Goal: Transaction & Acquisition: Download file/media

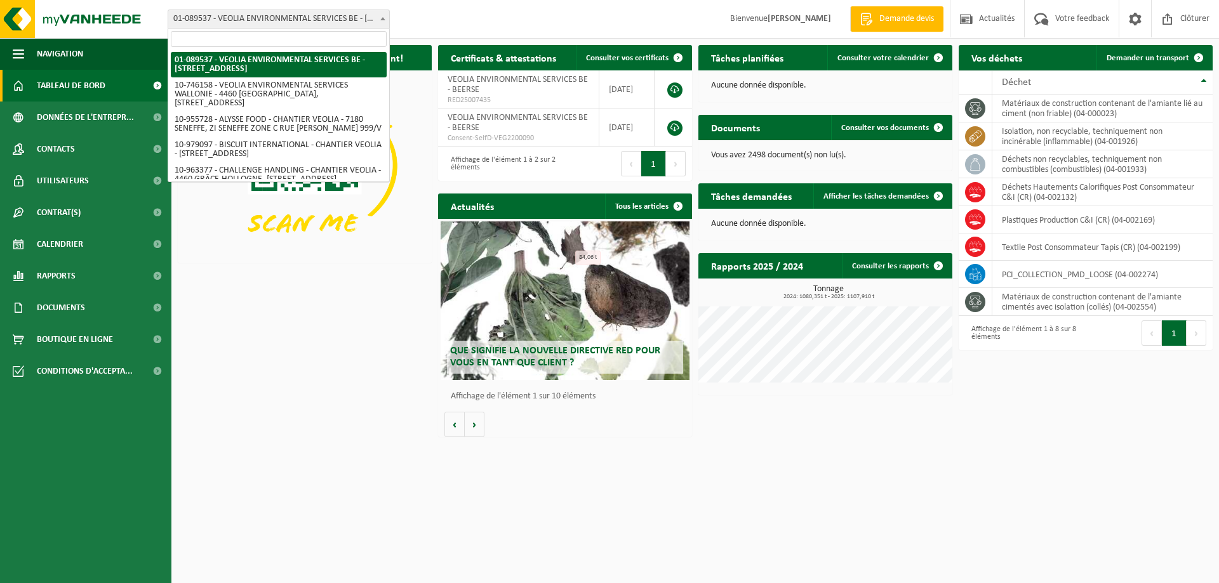
click at [380, 12] on span at bounding box center [382, 18] width 13 height 17
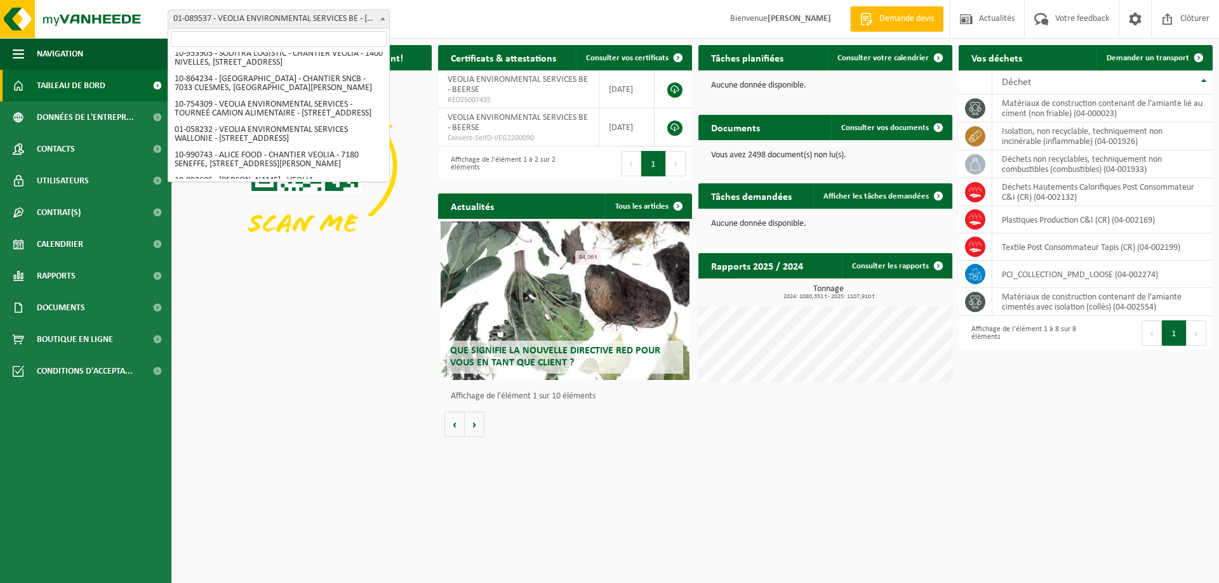
scroll to position [779, 0]
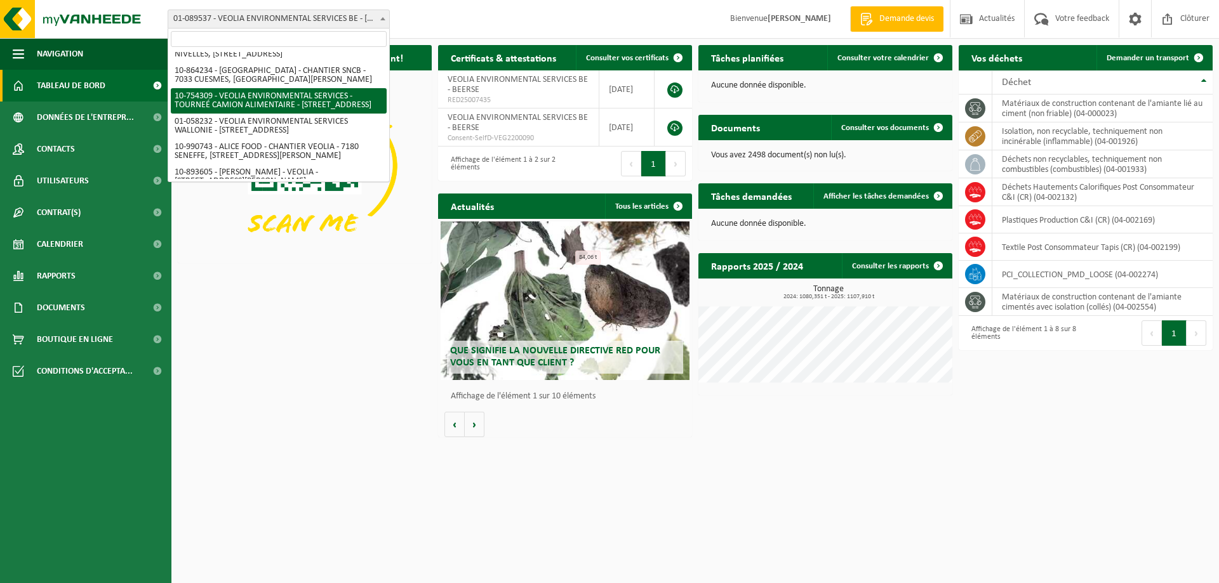
select select "95907"
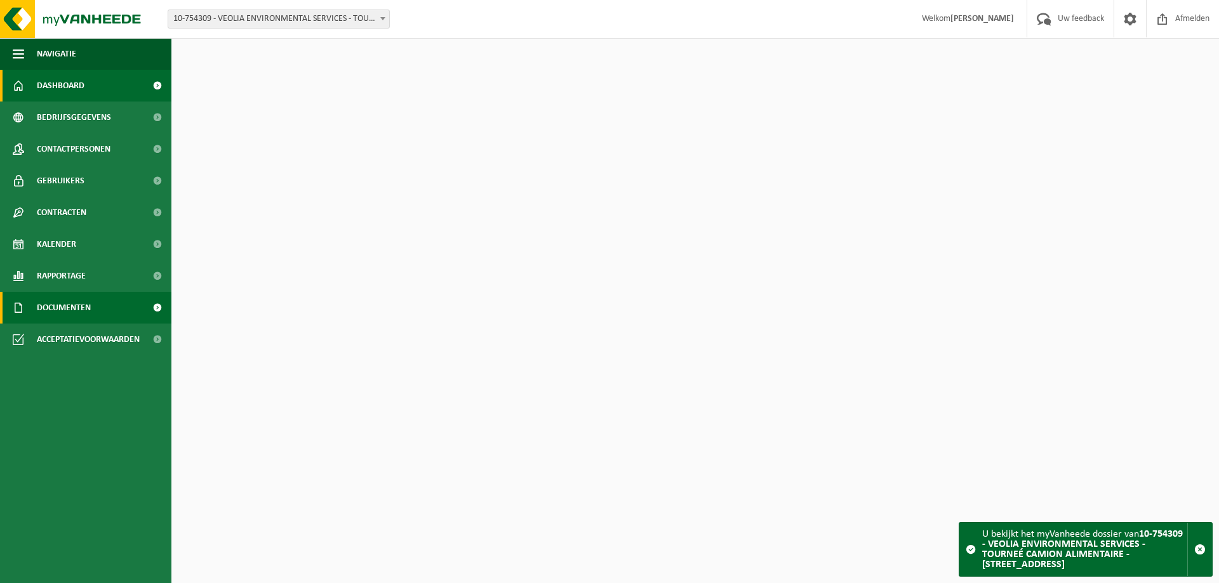
click at [69, 310] on span "Documenten" at bounding box center [64, 308] width 54 height 32
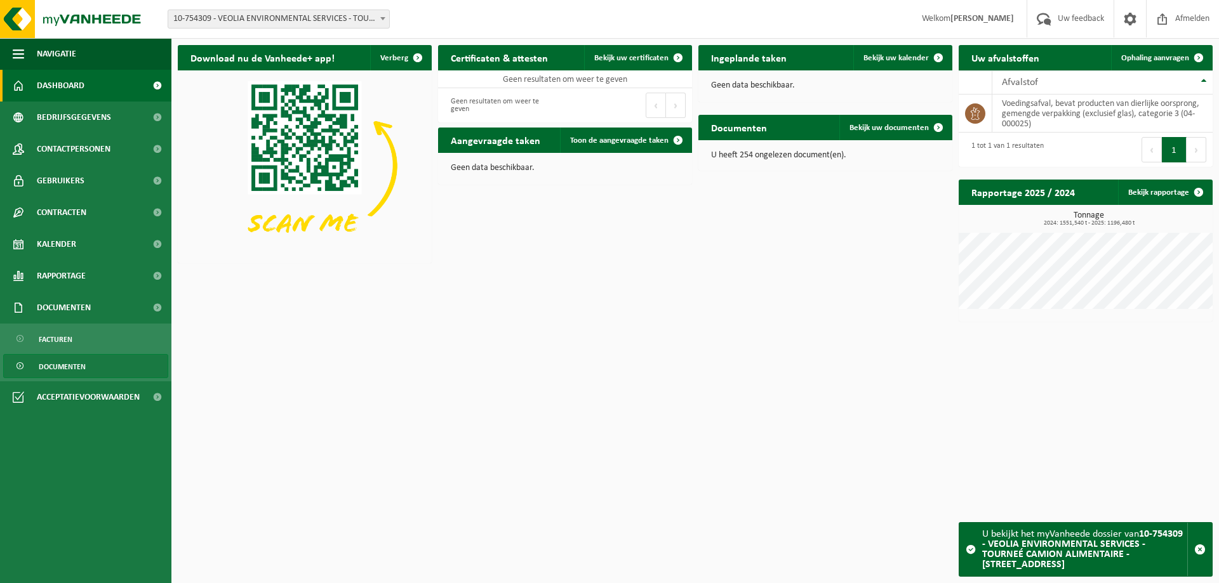
click at [64, 369] on span "Documenten" at bounding box center [62, 367] width 47 height 24
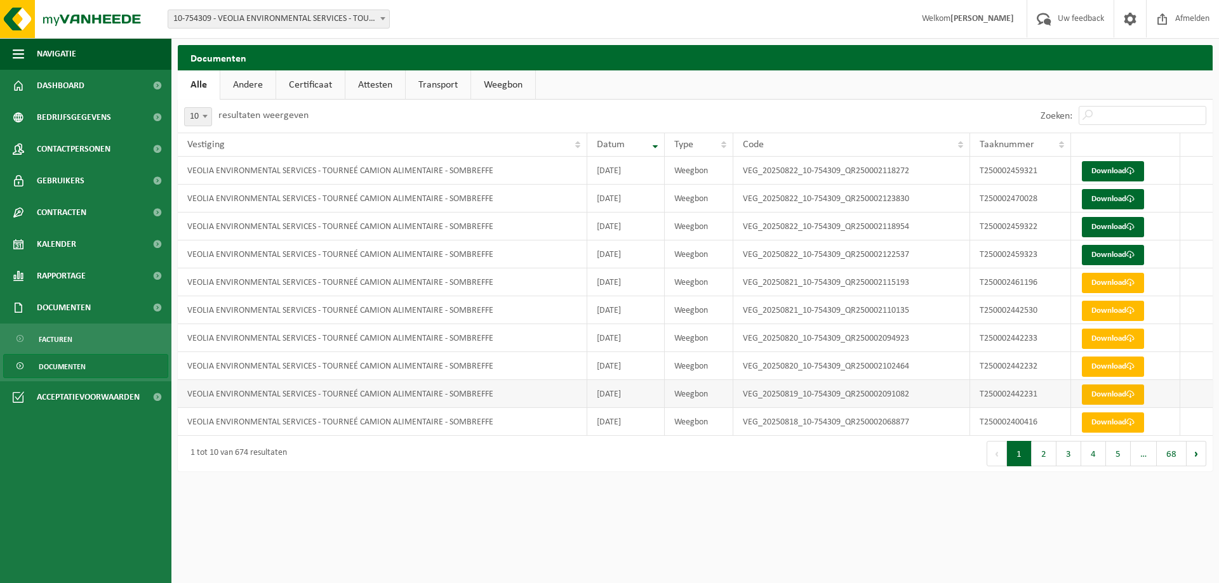
click at [1108, 391] on link "Download" at bounding box center [1113, 395] width 62 height 20
click at [1099, 369] on link "Download" at bounding box center [1113, 367] width 62 height 20
click at [1113, 337] on link "Download" at bounding box center [1113, 339] width 62 height 20
click at [1105, 312] on link "Download" at bounding box center [1113, 311] width 62 height 20
click at [1103, 283] on link "Download" at bounding box center [1113, 283] width 62 height 20
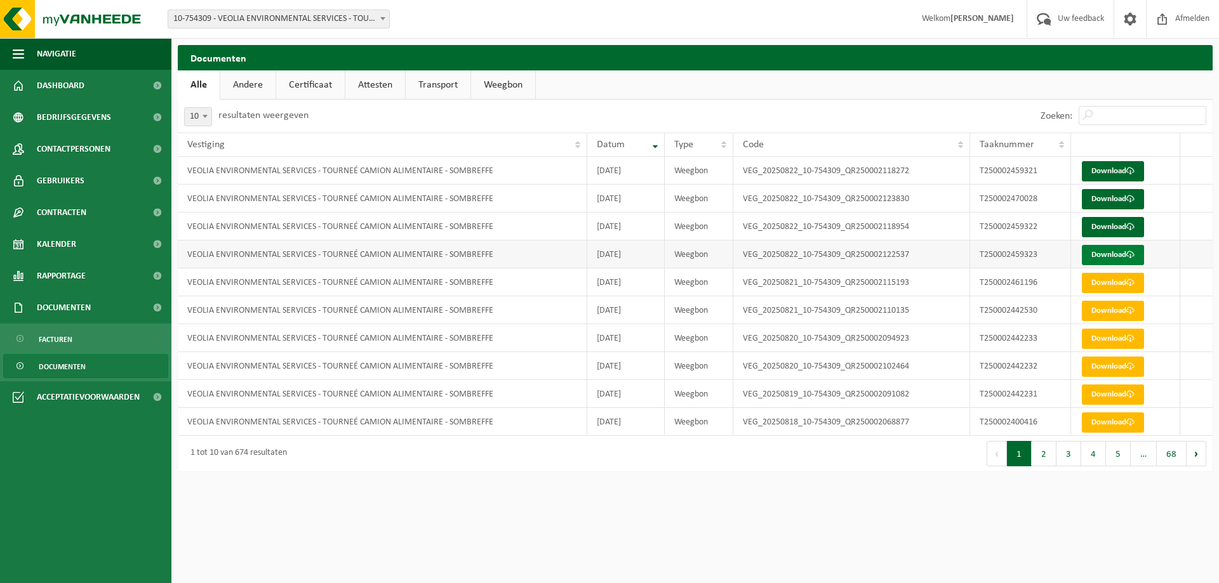
click at [1101, 260] on link "Download" at bounding box center [1113, 255] width 62 height 20
click at [1108, 224] on link "Download" at bounding box center [1113, 227] width 62 height 20
